Goal: Task Accomplishment & Management: Manage account settings

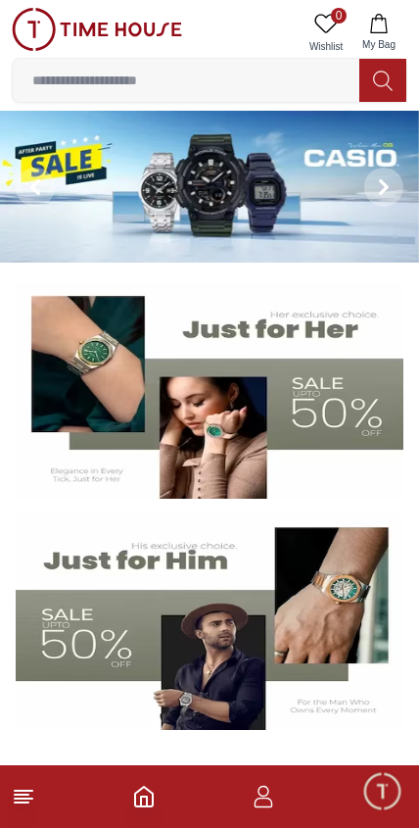
click at [271, 788] on icon "button" at bounding box center [264, 797] width 24 height 24
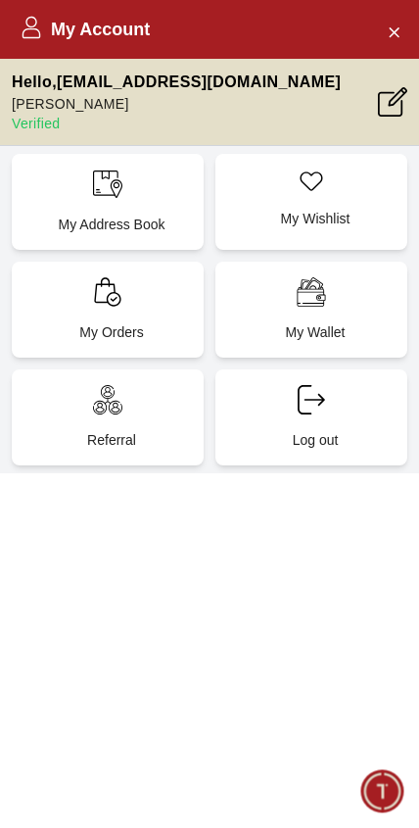
click at [104, 795] on div "My Account Hello , sanjaysathyas@gmail.com Sanjay Sathyarajan Verified My Addre…" at bounding box center [209, 414] width 419 height 828
click at [403, 28] on button "Close Account" at bounding box center [393, 31] width 31 height 31
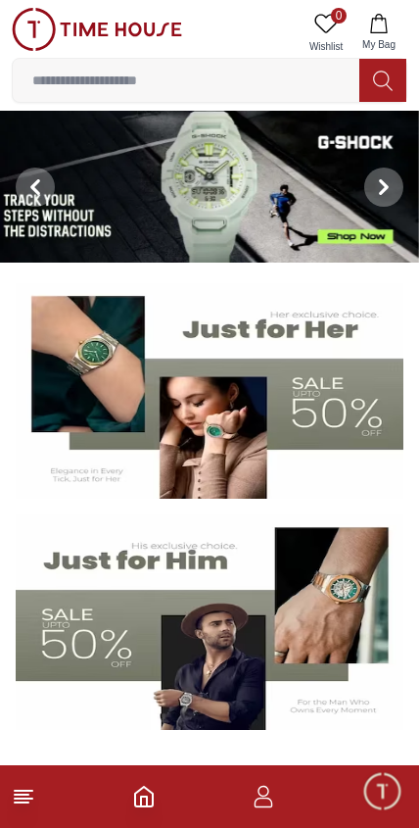
click at [22, 800] on icon at bounding box center [24, 797] width 24 height 24
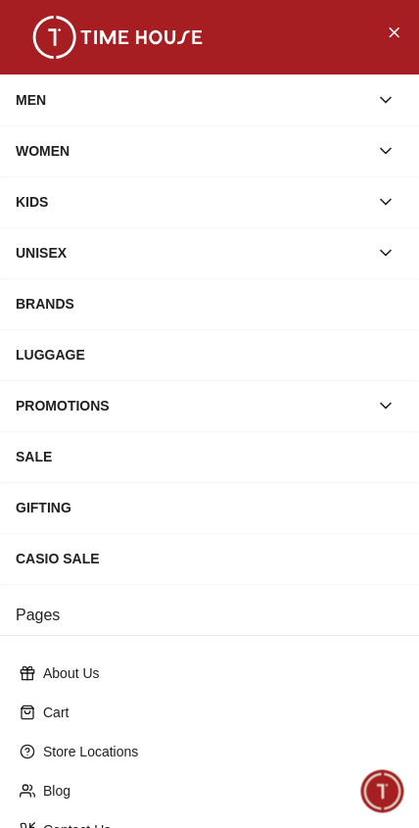
click at [248, 103] on div "MEN" at bounding box center [192, 99] width 353 height 35
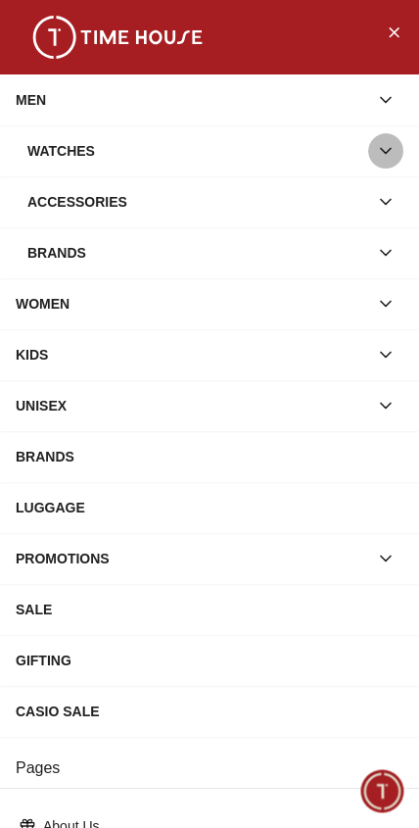
click at [391, 155] on icon "button" at bounding box center [386, 151] width 20 height 20
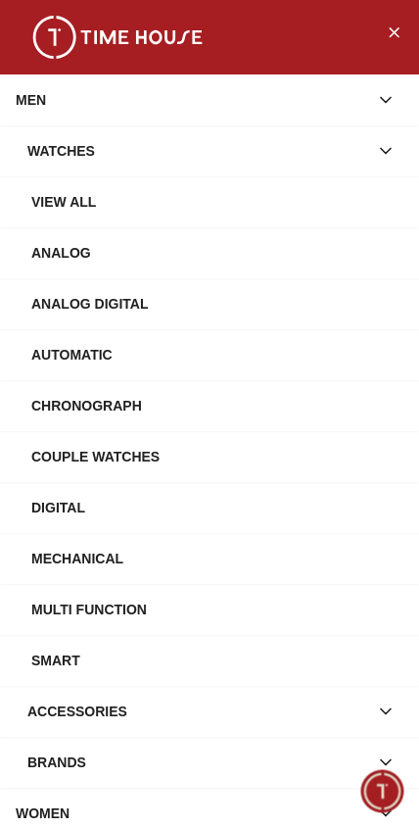
click at [81, 207] on div "View All" at bounding box center [217, 201] width 372 height 35
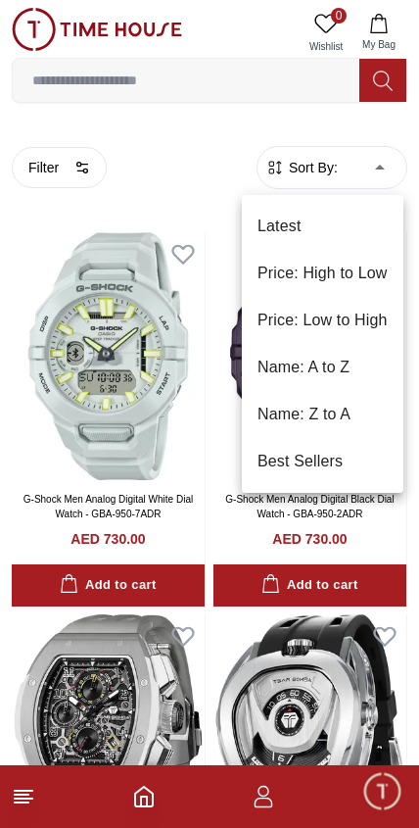
click at [357, 306] on li "Price: Low to High" at bounding box center [323, 320] width 162 height 47
type input "*"
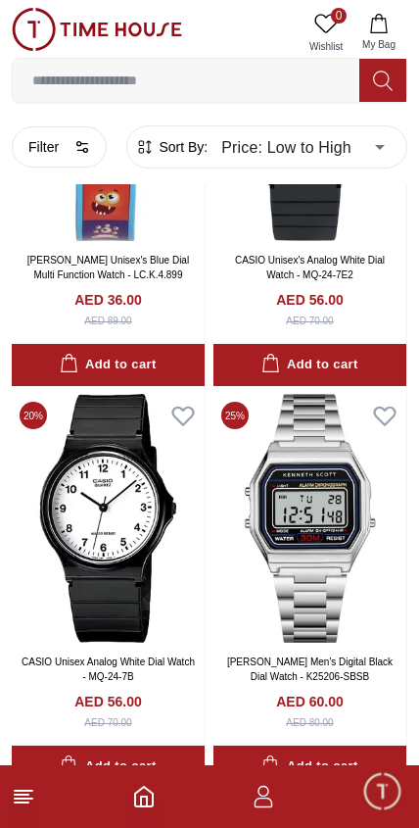
scroll to position [191, 0]
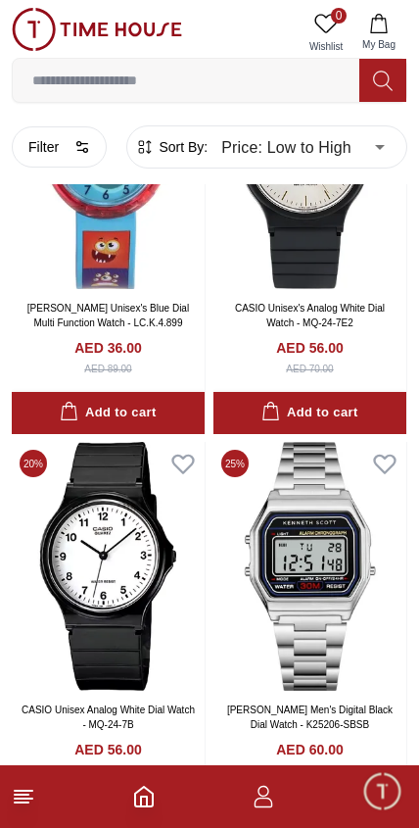
click at [14, 809] on footer at bounding box center [209, 796] width 419 height 63
click at [26, 805] on icon at bounding box center [24, 797] width 24 height 24
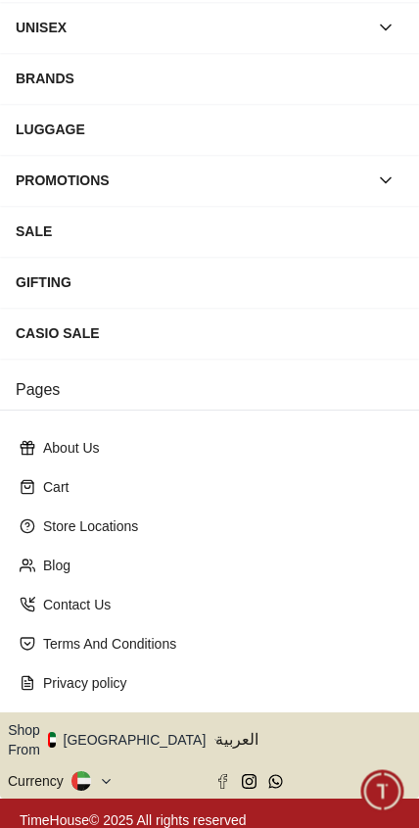
scroll to position [223, 0]
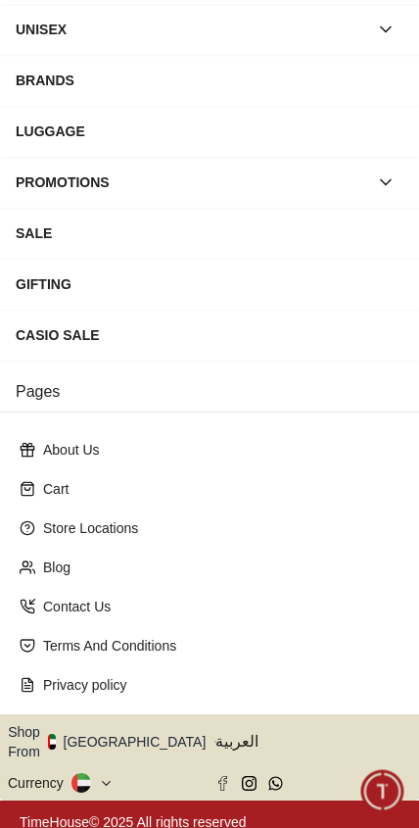
click at [142, 737] on button "Shop From [GEOGRAPHIC_DATA]" at bounding box center [114, 741] width 213 height 39
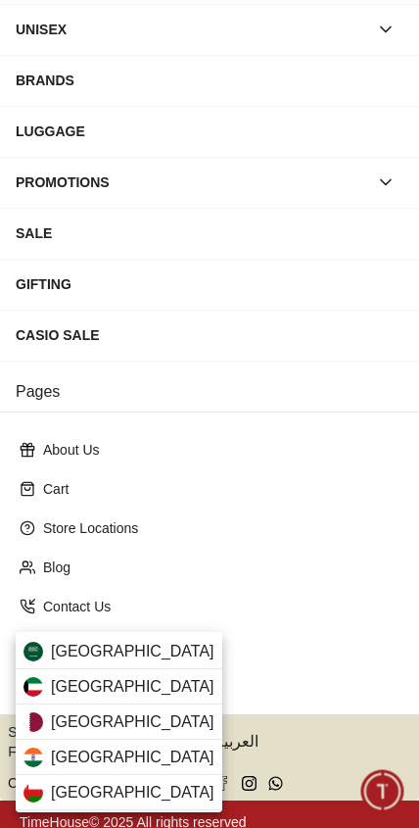
click at [91, 655] on span "[GEOGRAPHIC_DATA]" at bounding box center [133, 652] width 164 height 24
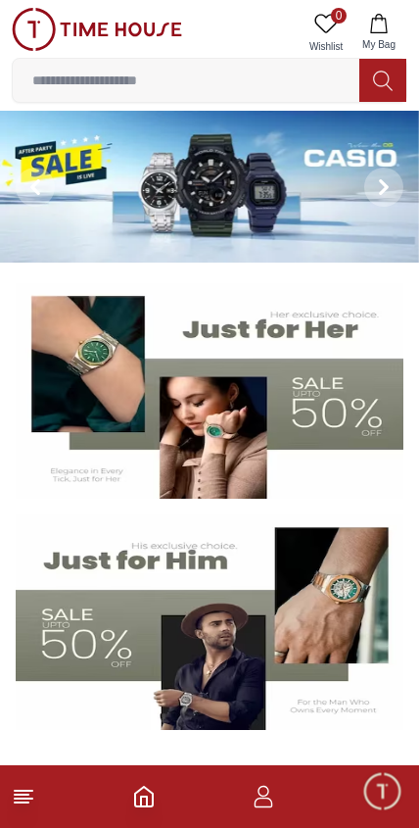
click at [25, 800] on icon at bounding box center [24, 797] width 24 height 24
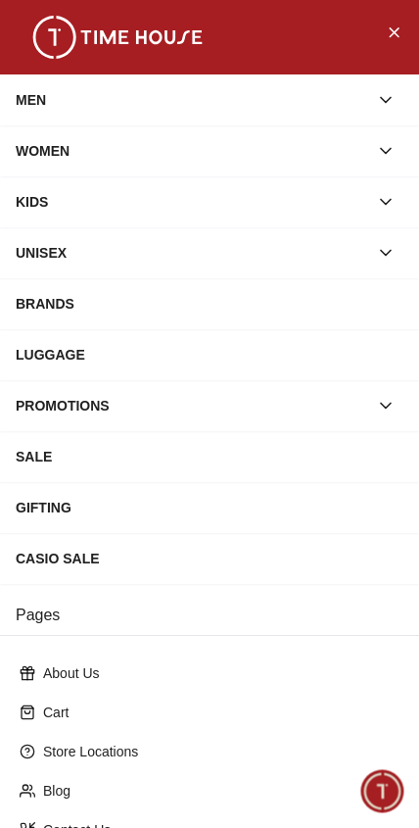
click at [28, 97] on div "MEN" at bounding box center [192, 99] width 353 height 35
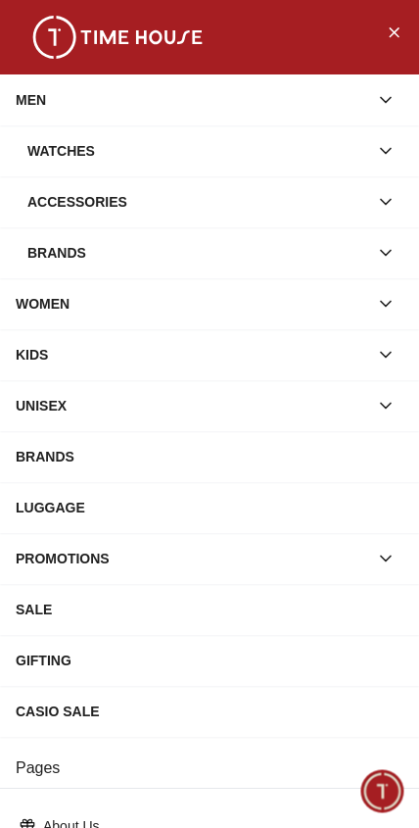
click at [61, 148] on div "Watches" at bounding box center [197, 150] width 341 height 35
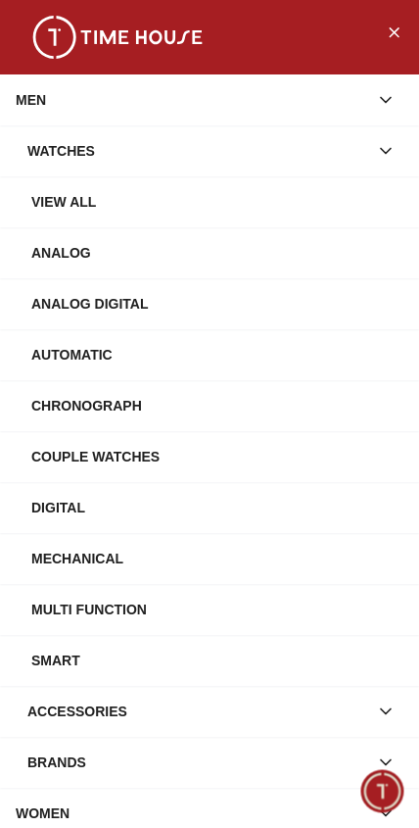
click at [50, 207] on div "View All" at bounding box center [217, 201] width 372 height 35
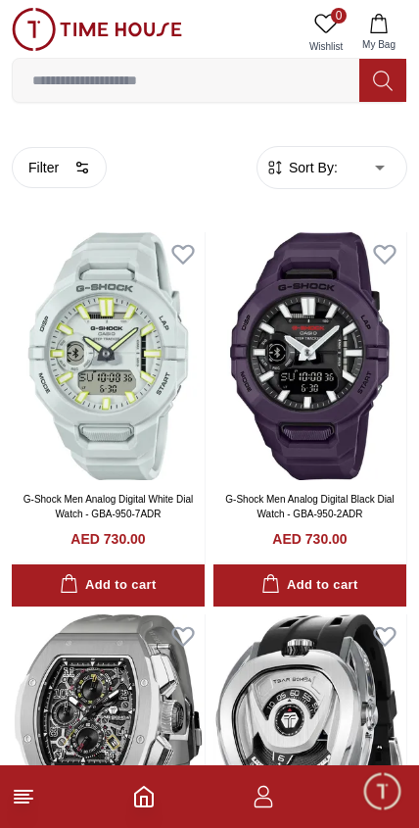
click at [14, 807] on icon at bounding box center [24, 797] width 24 height 24
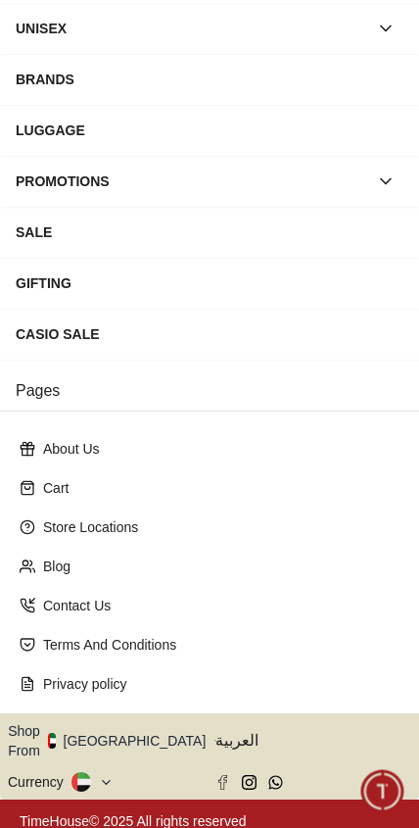
scroll to position [223, 0]
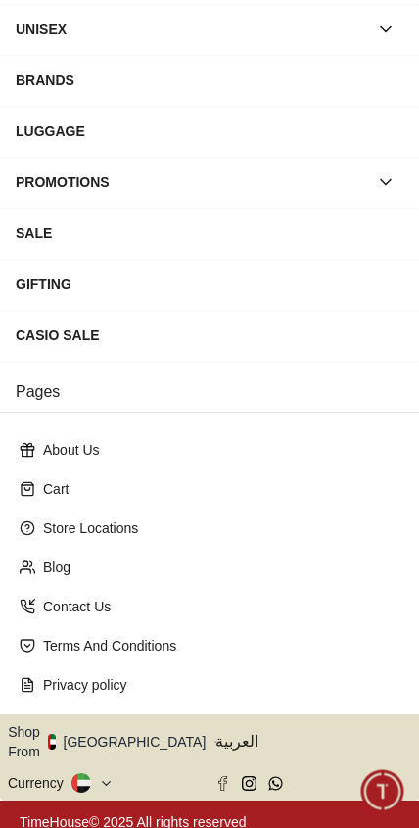
click at [214, 737] on icon "button" at bounding box center [217, 742] width 7 height 15
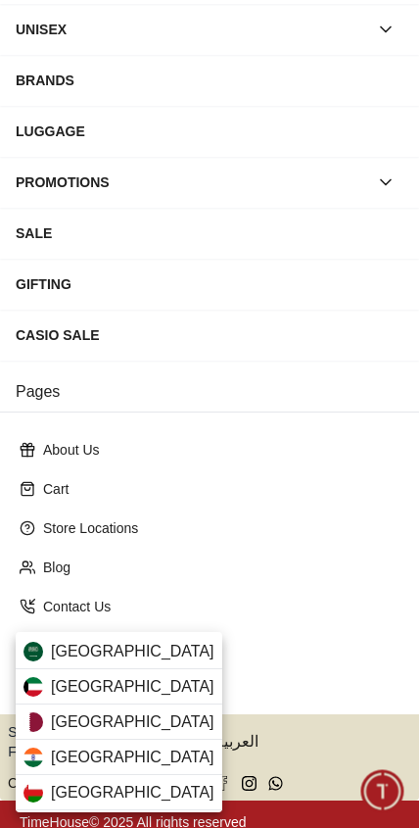
click at [141, 652] on div "[GEOGRAPHIC_DATA]" at bounding box center [119, 651] width 207 height 35
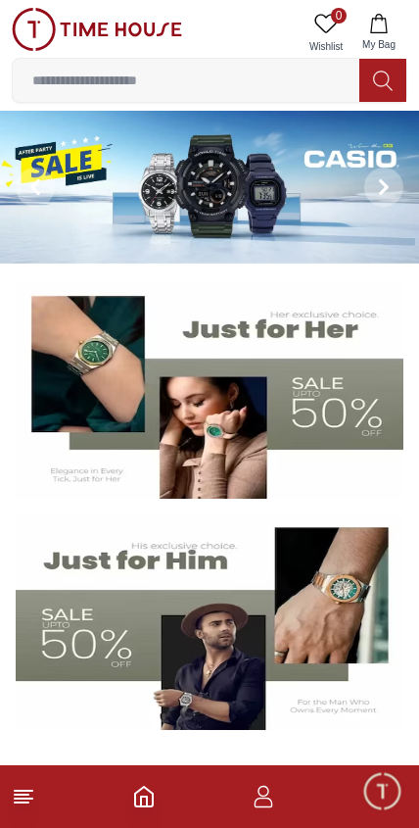
click at [385, 24] on icon "button" at bounding box center [379, 24] width 20 height 20
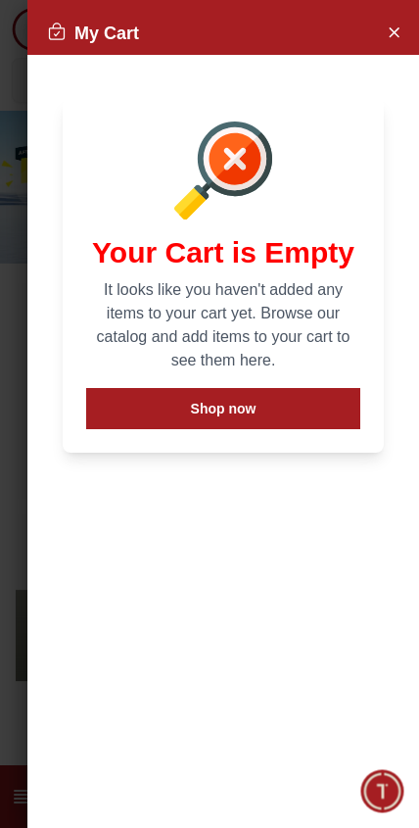
click at [406, 28] on button "Close Account" at bounding box center [393, 31] width 31 height 31
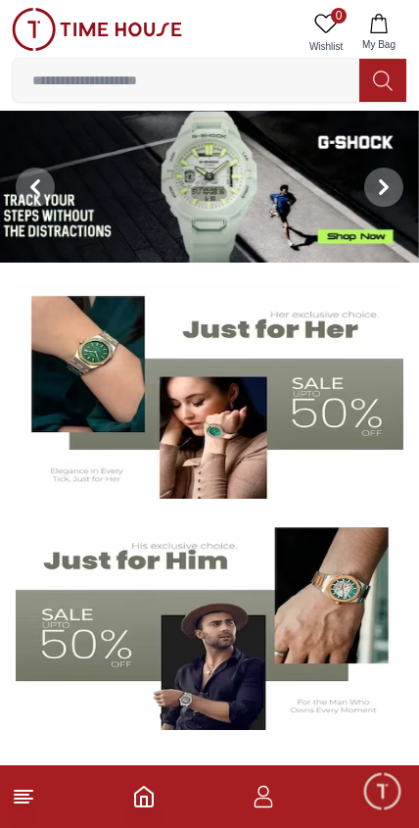
click at [334, 21] on span "0" at bounding box center [339, 16] width 16 height 16
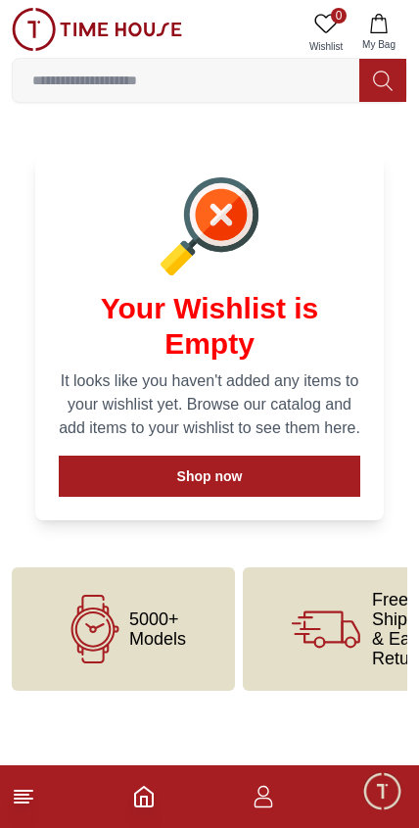
click at [391, 28] on button "My Bag" at bounding box center [379, 33] width 57 height 50
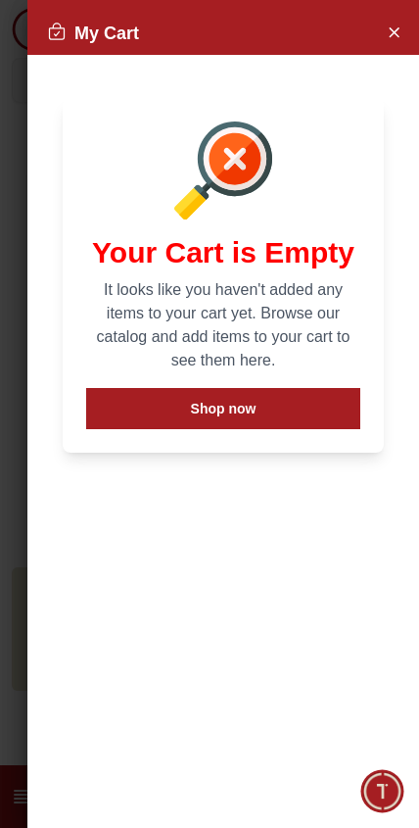
click at [283, 421] on button "Shop now" at bounding box center [223, 408] width 274 height 41
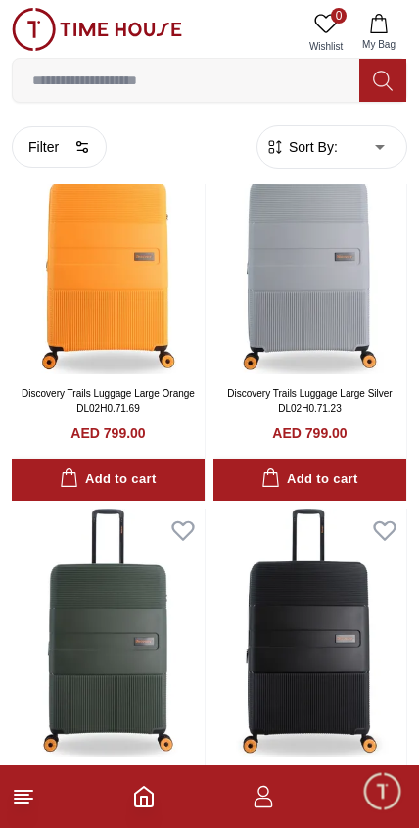
scroll to position [107, 0]
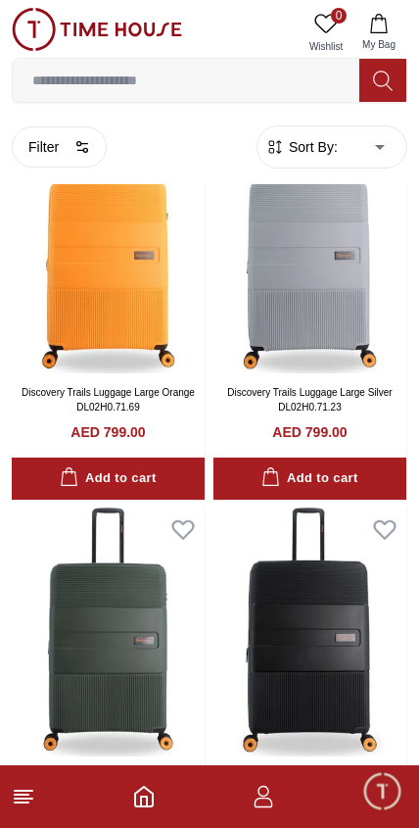
click at [33, 801] on icon at bounding box center [24, 797] width 24 height 24
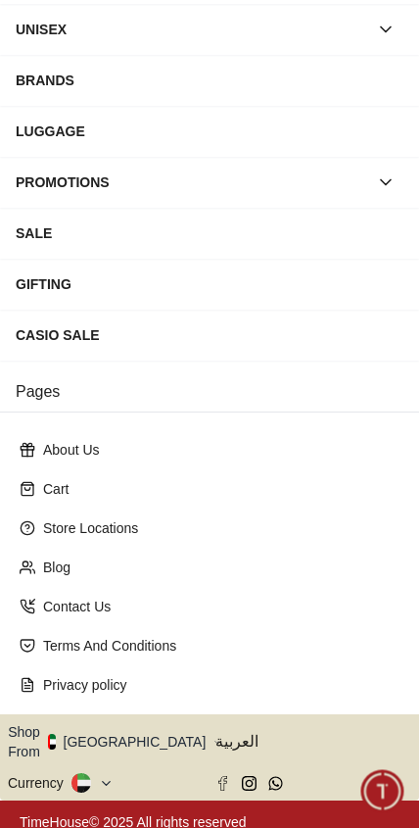
scroll to position [223, 0]
click at [214, 735] on icon "button" at bounding box center [217, 742] width 7 height 15
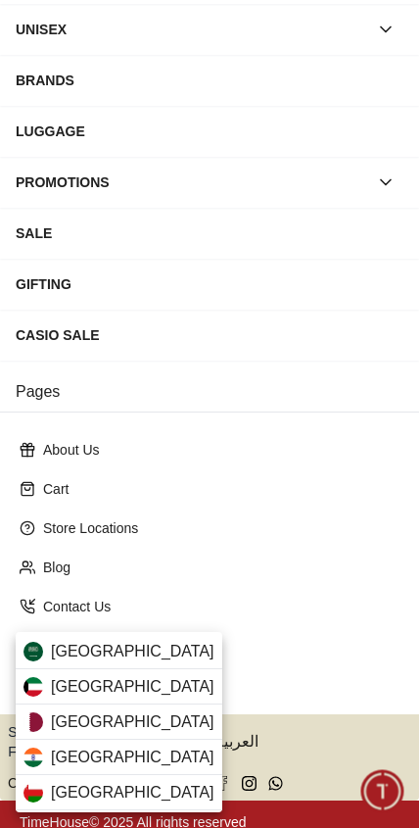
click at [143, 642] on div "[GEOGRAPHIC_DATA]" at bounding box center [119, 651] width 207 height 35
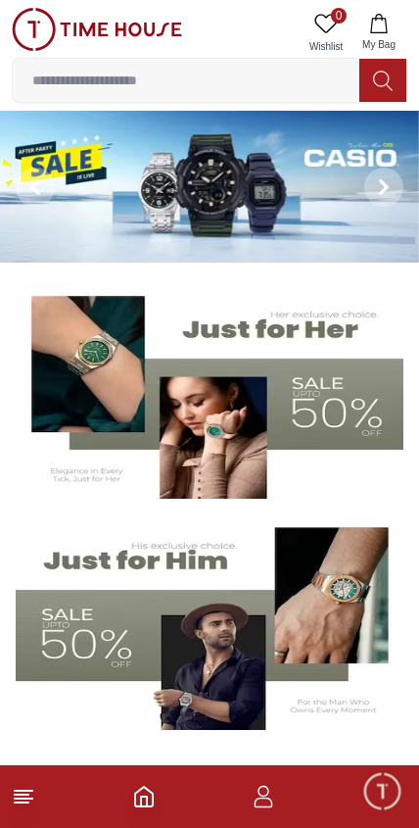
click at [265, 804] on icon "button" at bounding box center [264, 797] width 24 height 24
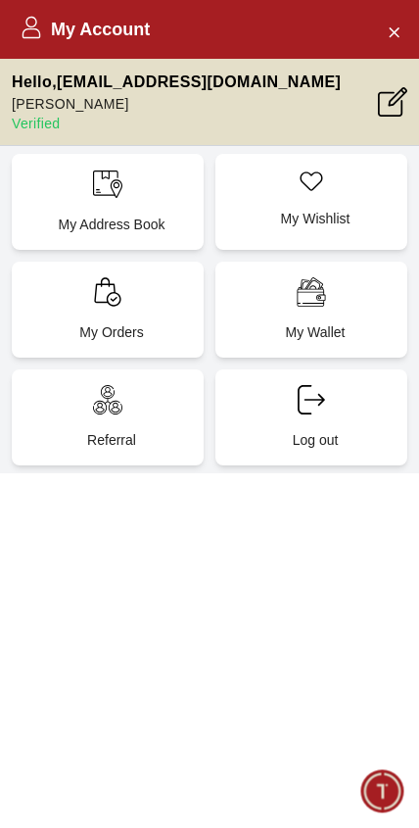
click at [91, 215] on p "My Address Book" at bounding box center [111, 225] width 169 height 20
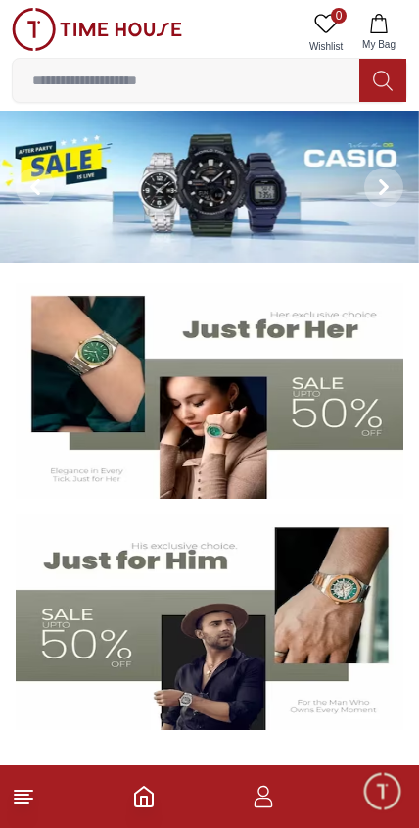
click at [21, 802] on line at bounding box center [22, 802] width 14 height 0
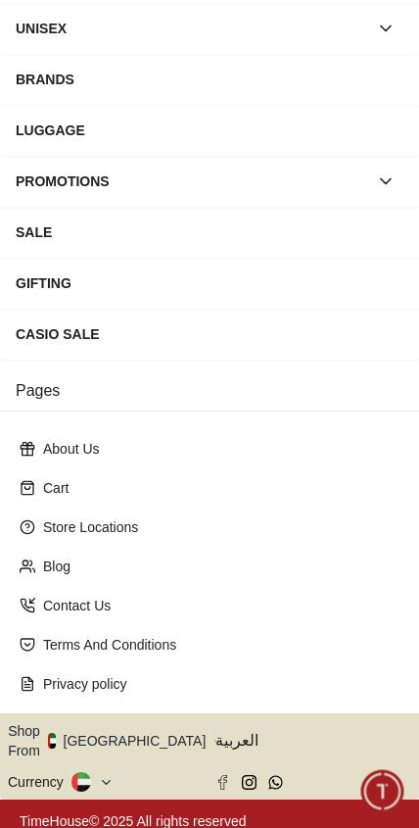
scroll to position [223, 0]
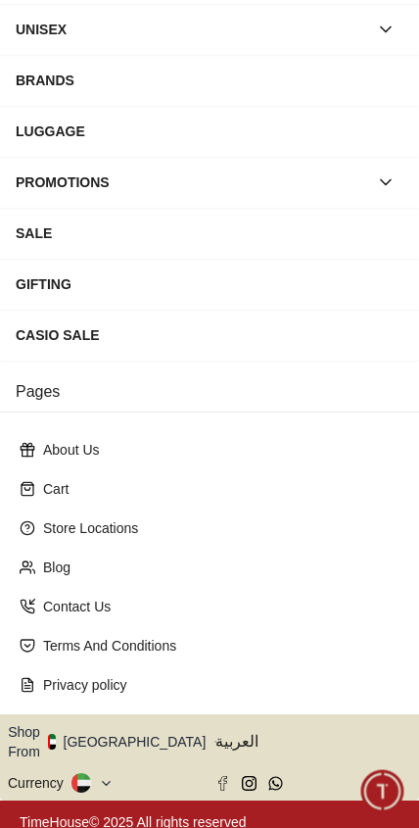
click at [139, 727] on button "Shop From [GEOGRAPHIC_DATA]" at bounding box center [114, 741] width 213 height 39
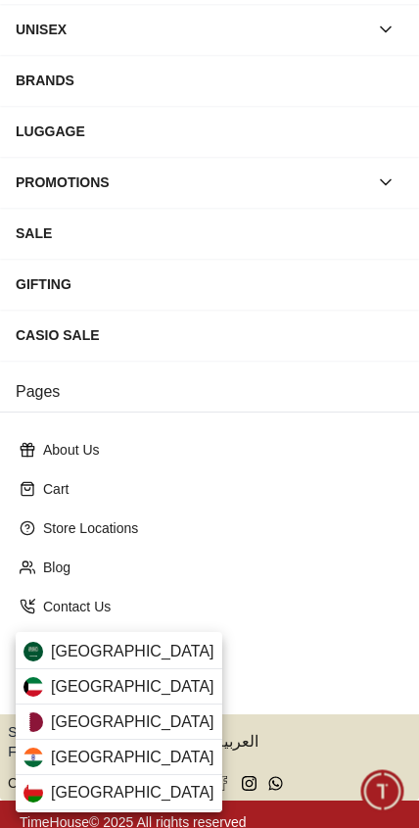
click at [81, 646] on span "[GEOGRAPHIC_DATA]" at bounding box center [133, 652] width 164 height 24
